Goal: Entertainment & Leisure: Browse casually

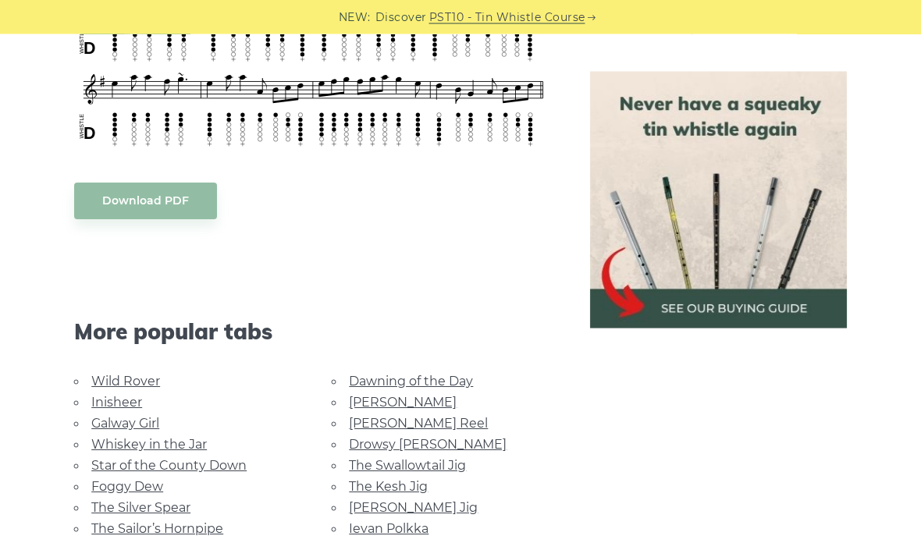
scroll to position [676, 0]
click at [415, 479] on link "The Kesh Jig" at bounding box center [388, 486] width 79 height 15
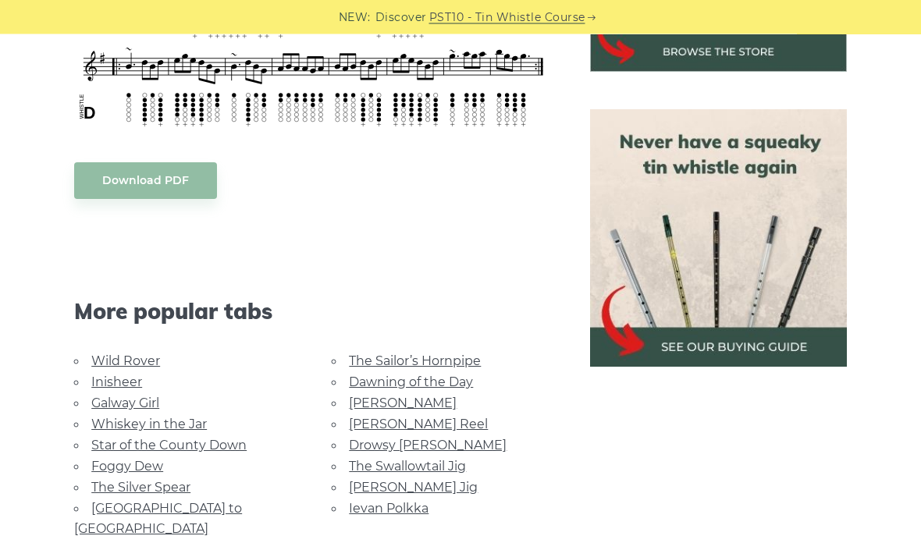
scroll to position [633, 0]
click at [399, 488] on link "[PERSON_NAME] Jig" at bounding box center [413, 487] width 129 height 15
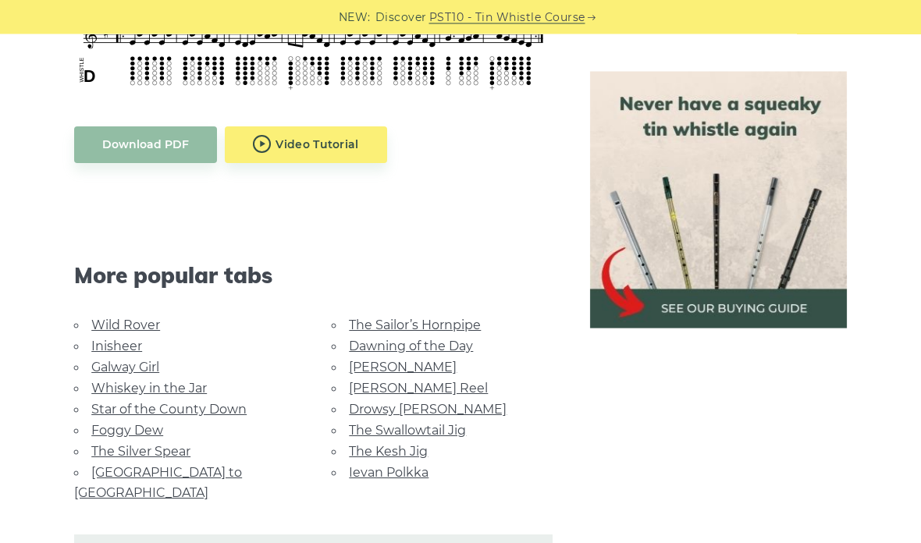
scroll to position [835, 0]
click at [188, 387] on link "Whiskey in the Jar" at bounding box center [149, 389] width 116 height 15
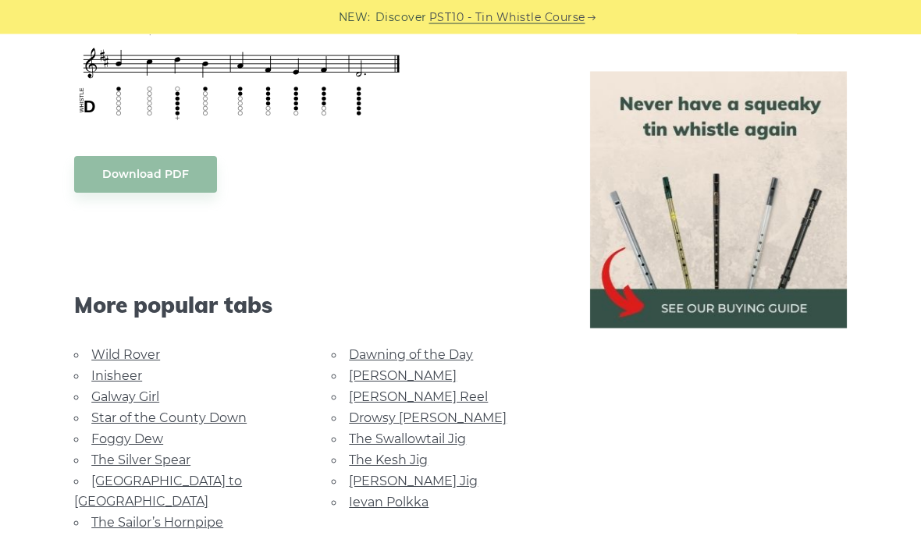
scroll to position [767, 0]
click at [214, 479] on link "Rocky Road to Dublin" at bounding box center [158, 491] width 168 height 35
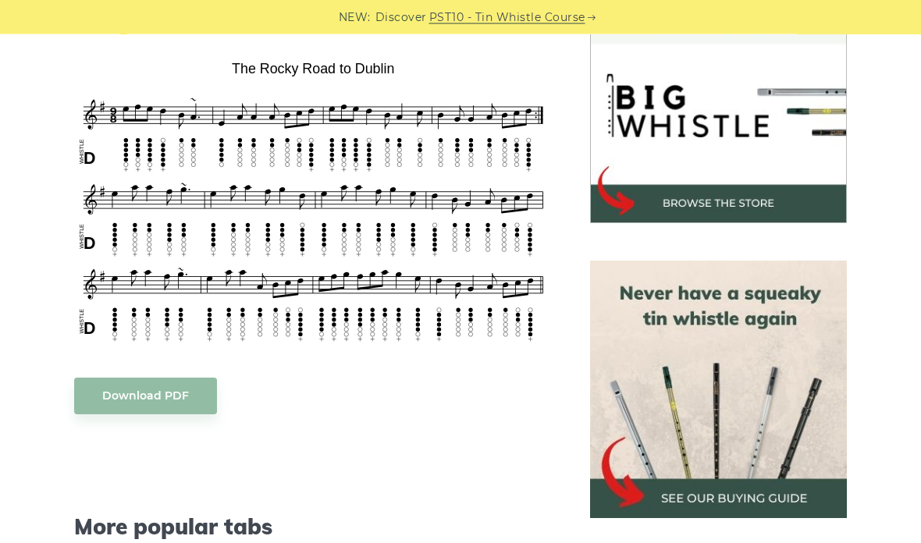
scroll to position [543, 0]
